Goal: Task Accomplishment & Management: Complete application form

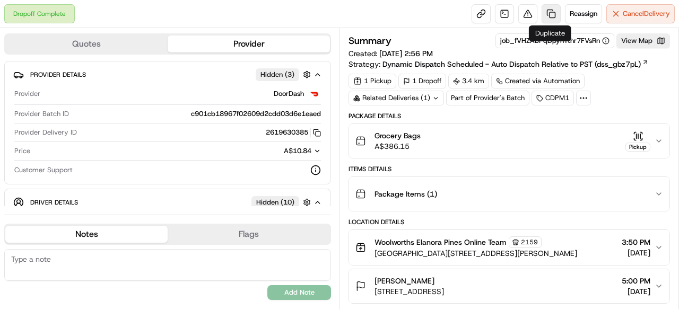
click at [549, 15] on link at bounding box center [551, 13] width 19 height 19
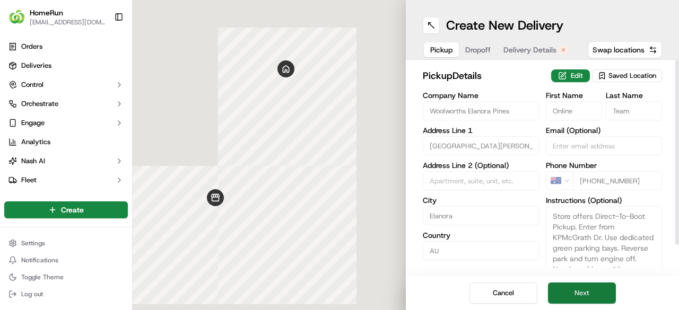
click at [591, 294] on button "Next" at bounding box center [582, 293] width 68 height 21
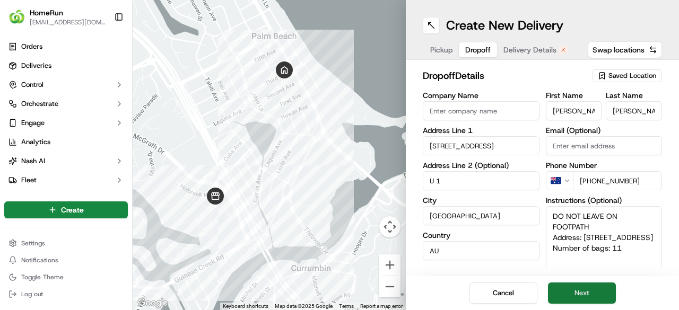
click at [590, 291] on button "Next" at bounding box center [582, 293] width 68 height 21
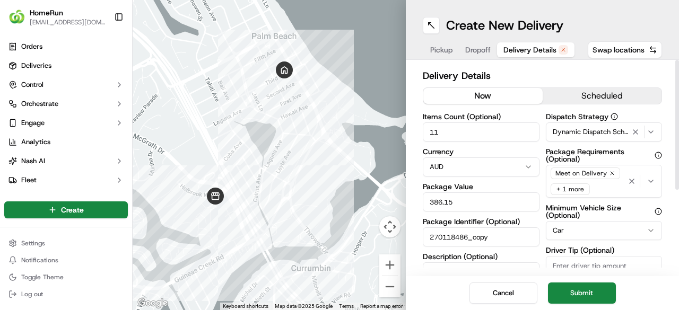
click at [488, 97] on button "now" at bounding box center [482, 96] width 119 height 16
click at [586, 293] on button "Submit" at bounding box center [582, 293] width 68 height 21
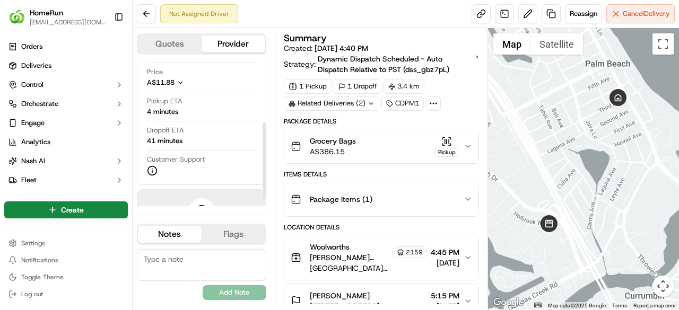
scroll to position [132, 0]
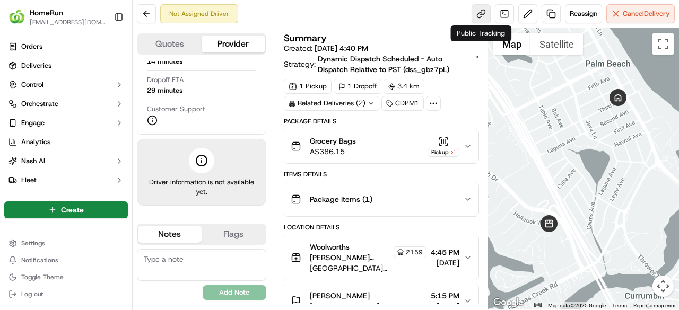
click at [481, 13] on link at bounding box center [481, 13] width 19 height 19
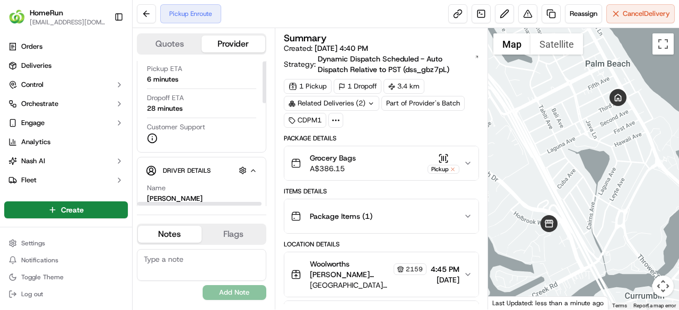
scroll to position [0, 0]
